Goal: Find specific page/section: Find specific page/section

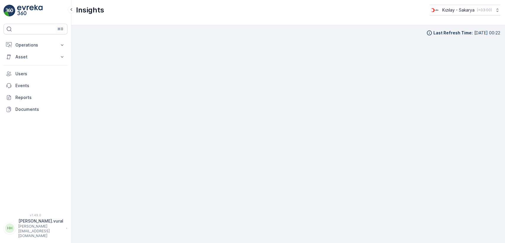
scroll to position [6, 0]
click at [35, 42] on p "Operations" at bounding box center [35, 45] width 40 height 6
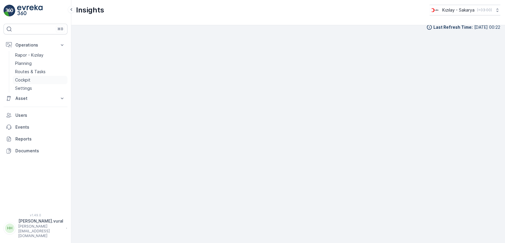
click at [38, 79] on link "Cockpit" at bounding box center [40, 80] width 55 height 8
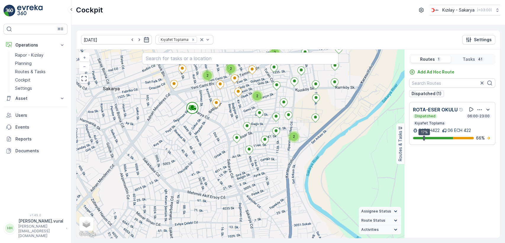
drag, startPoint x: 240, startPoint y: 92, endPoint x: 232, endPoint y: 130, distance: 38.8
click at [232, 130] on div "3 2 2 2 2 2 + − Satellite Roadmap Terrain Hybrid Leaflet Keyboard shortcuts Map…" at bounding box center [240, 143] width 328 height 188
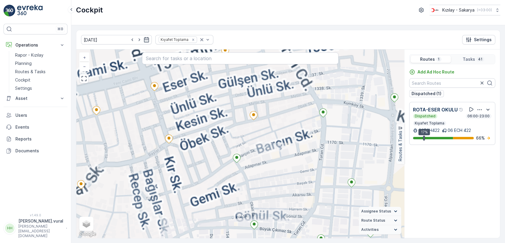
drag, startPoint x: 238, startPoint y: 150, endPoint x: 235, endPoint y: 177, distance: 27.3
click at [235, 177] on div "+ − Satellite Roadmap Terrain Hybrid Leaflet Keyboard shortcuts Map Data Map da…" at bounding box center [240, 143] width 328 height 188
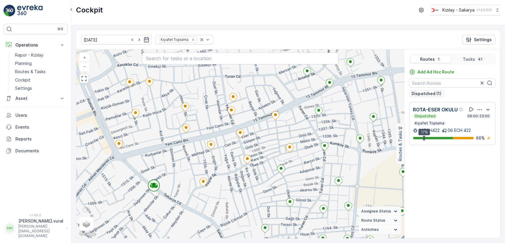
drag, startPoint x: 245, startPoint y: 152, endPoint x: 235, endPoint y: 185, distance: 34.6
click at [235, 185] on div "+ − Satellite Roadmap Terrain Hybrid Leaflet Keyboard shortcuts Map Data Map da…" at bounding box center [240, 143] width 328 height 188
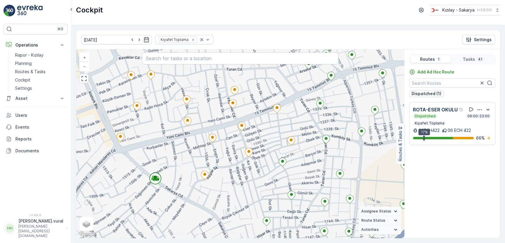
drag, startPoint x: 243, startPoint y: 192, endPoint x: 248, endPoint y: 154, distance: 38.5
click at [248, 155] on div "+ − Satellite Roadmap Terrain Hybrid Leaflet Keyboard shortcuts Map Data Map da…" at bounding box center [240, 143] width 328 height 188
